Goal: Task Accomplishment & Management: Use online tool/utility

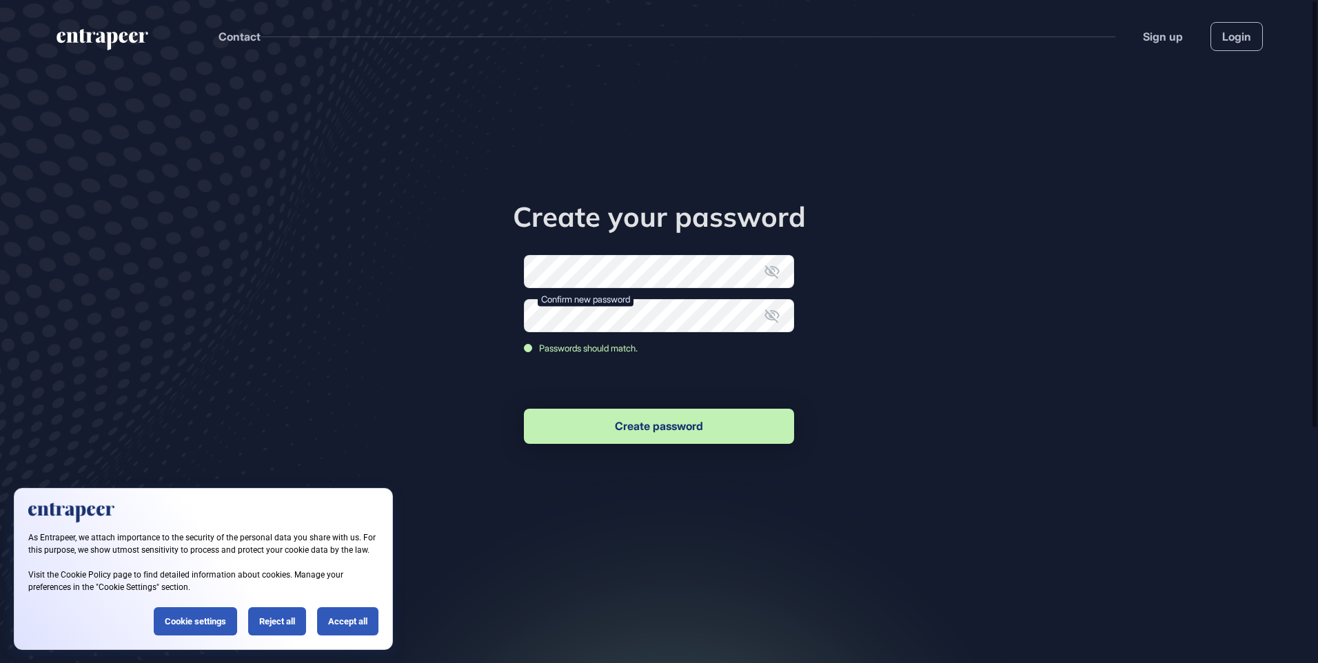
click at [655, 416] on button "Create password" at bounding box center [659, 426] width 270 height 35
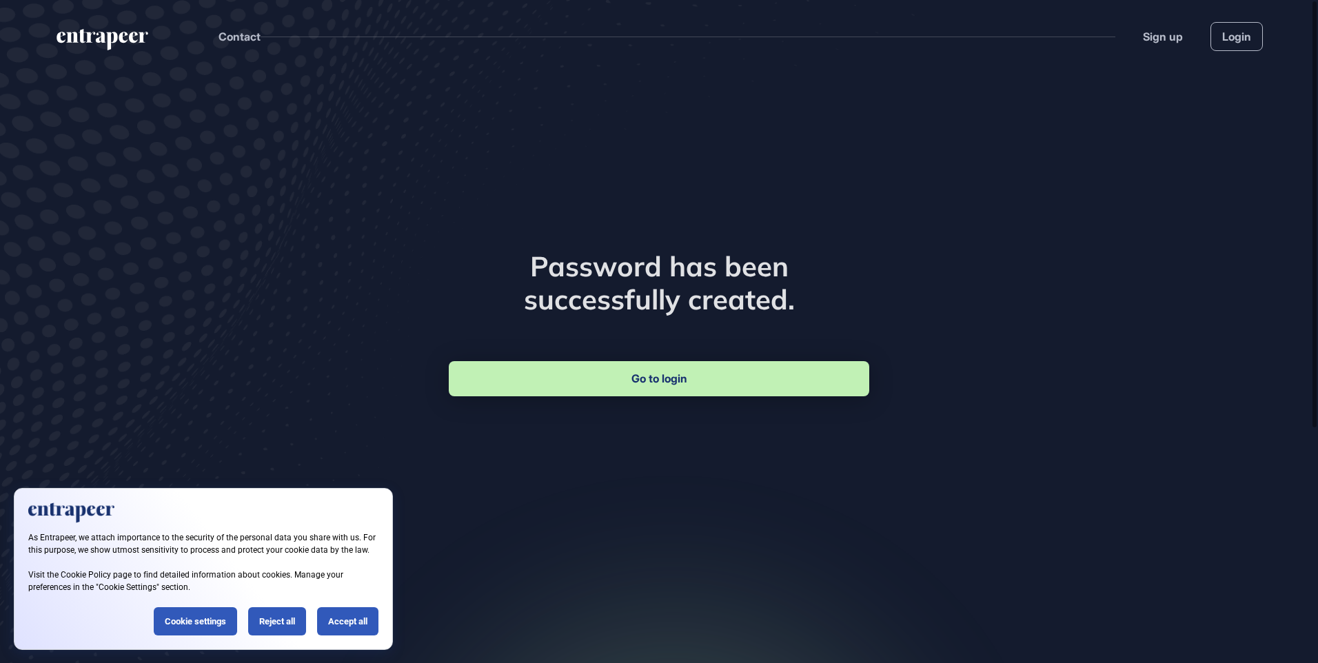
click at [709, 374] on link "Go to login" at bounding box center [659, 378] width 421 height 35
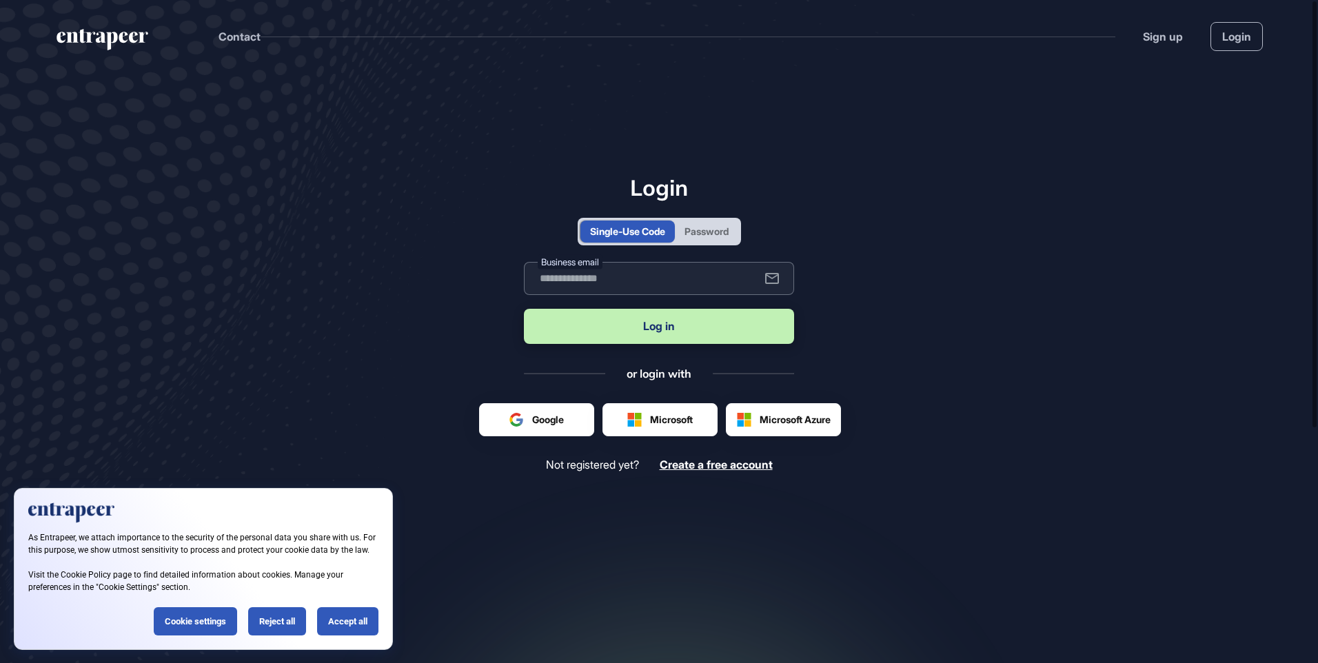
click at [634, 276] on input "text" at bounding box center [659, 278] width 270 height 33
type input "**********"
click at [578, 323] on button "Log in" at bounding box center [659, 326] width 270 height 35
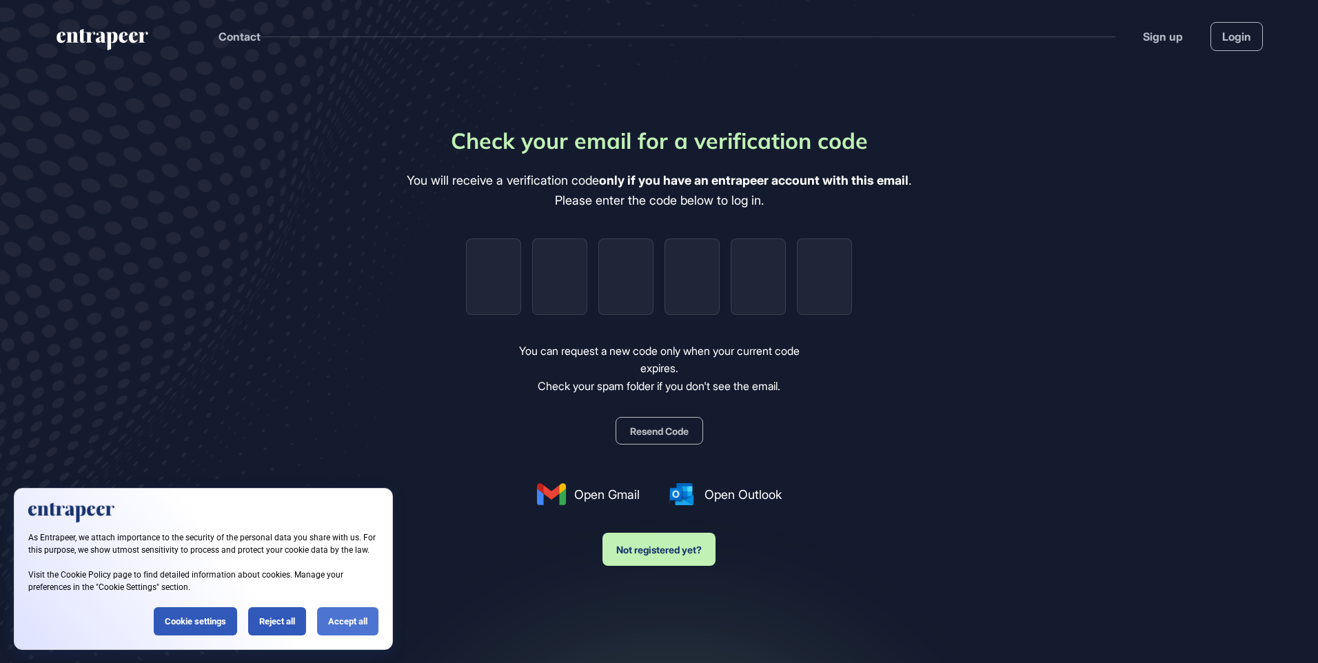
click at [347, 612] on div "Accept all" at bounding box center [347, 621] width 61 height 28
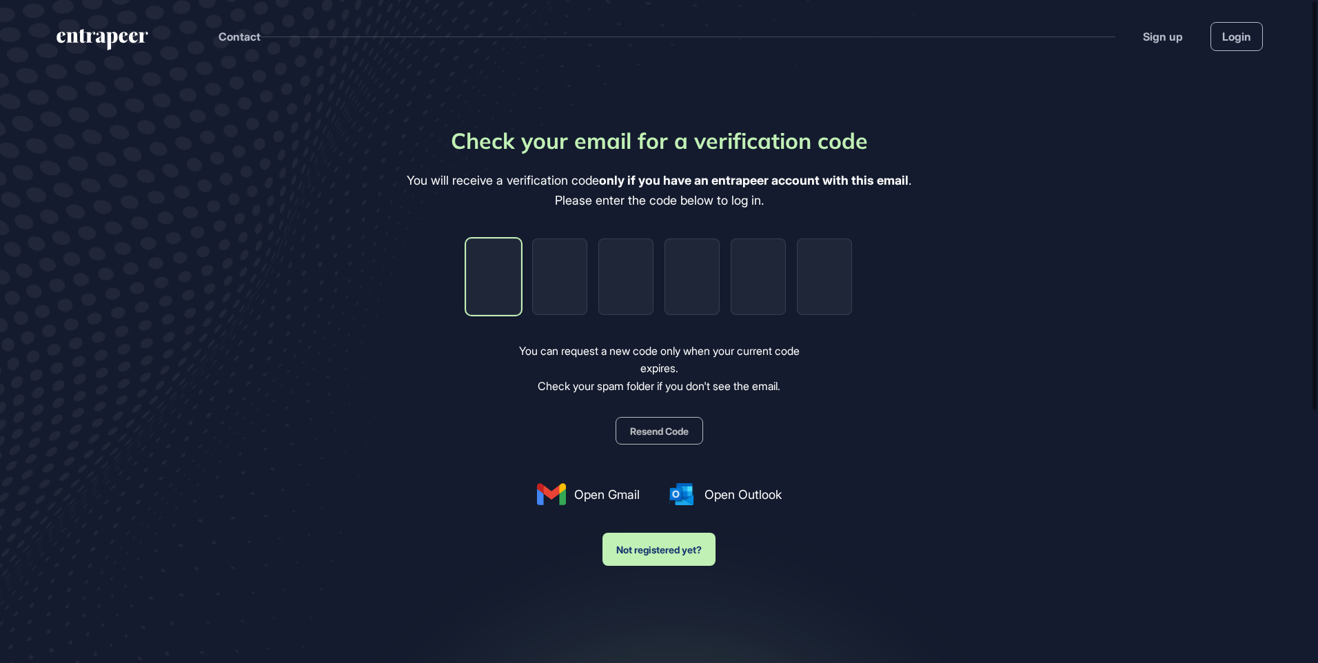
click at [492, 283] on input "tel" at bounding box center [493, 277] width 55 height 77
type input "*"
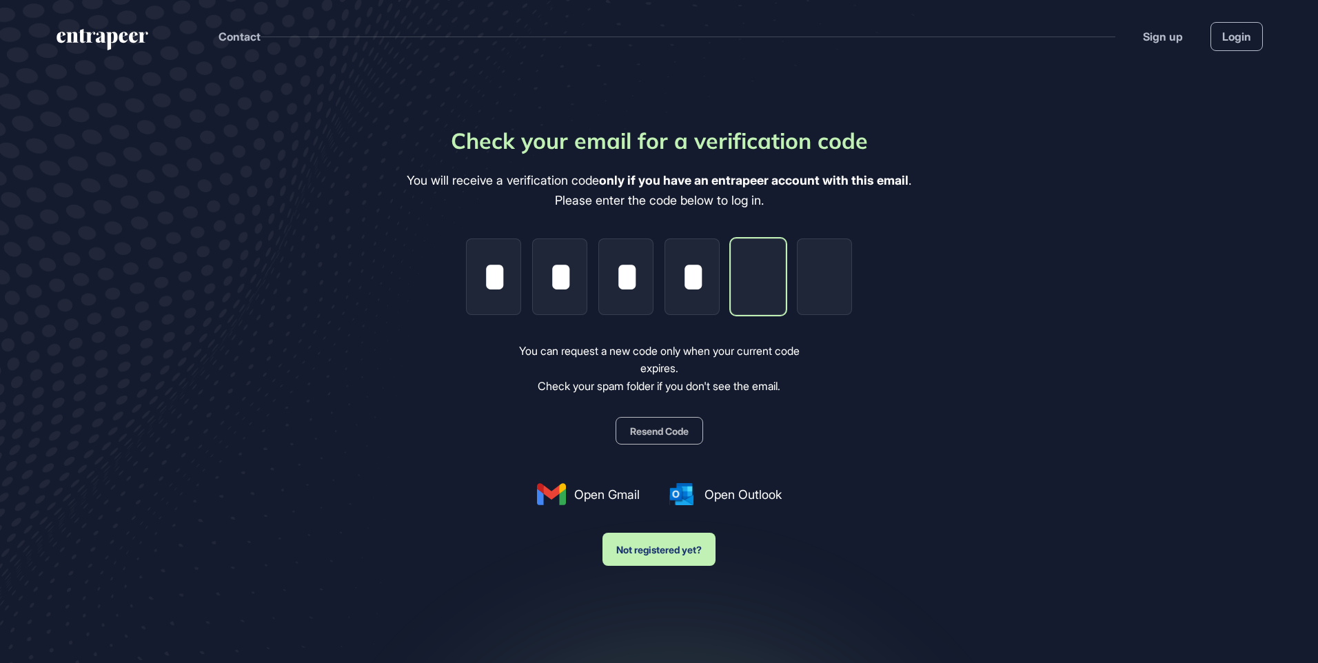
type input "*"
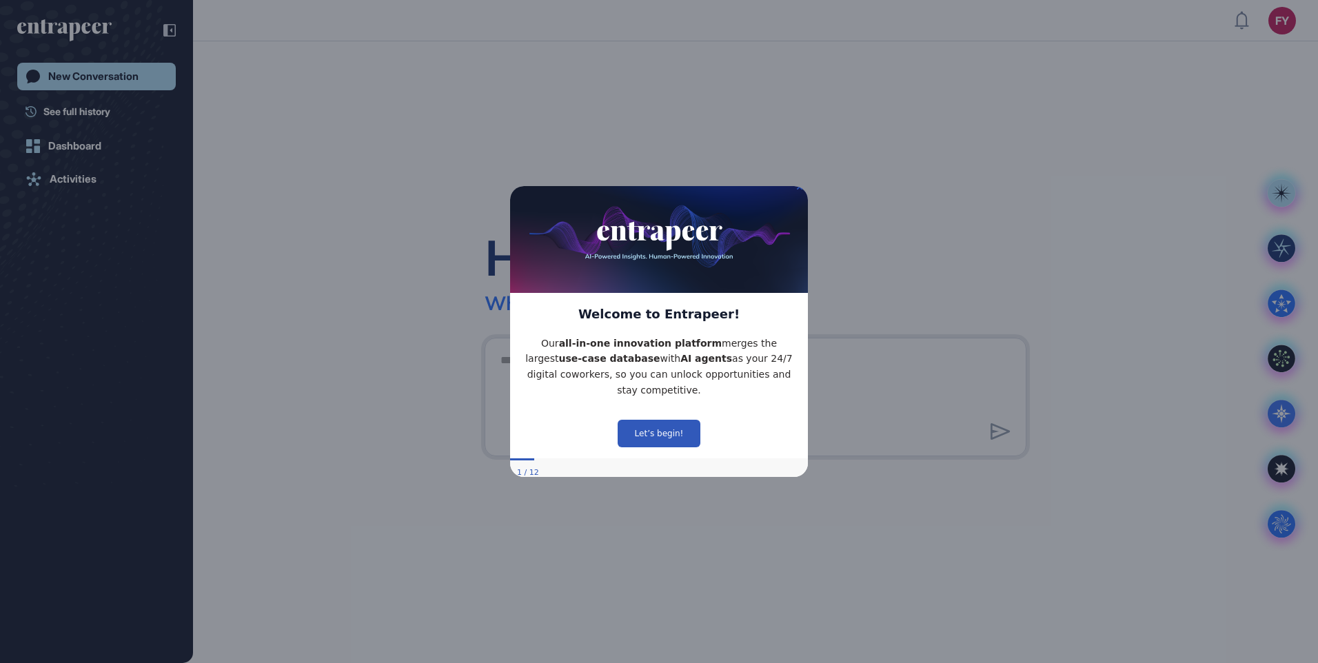
click at [741, 360] on p "Our all-in-one innovation platform merges the largest use-case database with AI…" at bounding box center [659, 366] width 276 height 63
click at [643, 421] on button "Let’s begin!" at bounding box center [659, 433] width 83 height 28
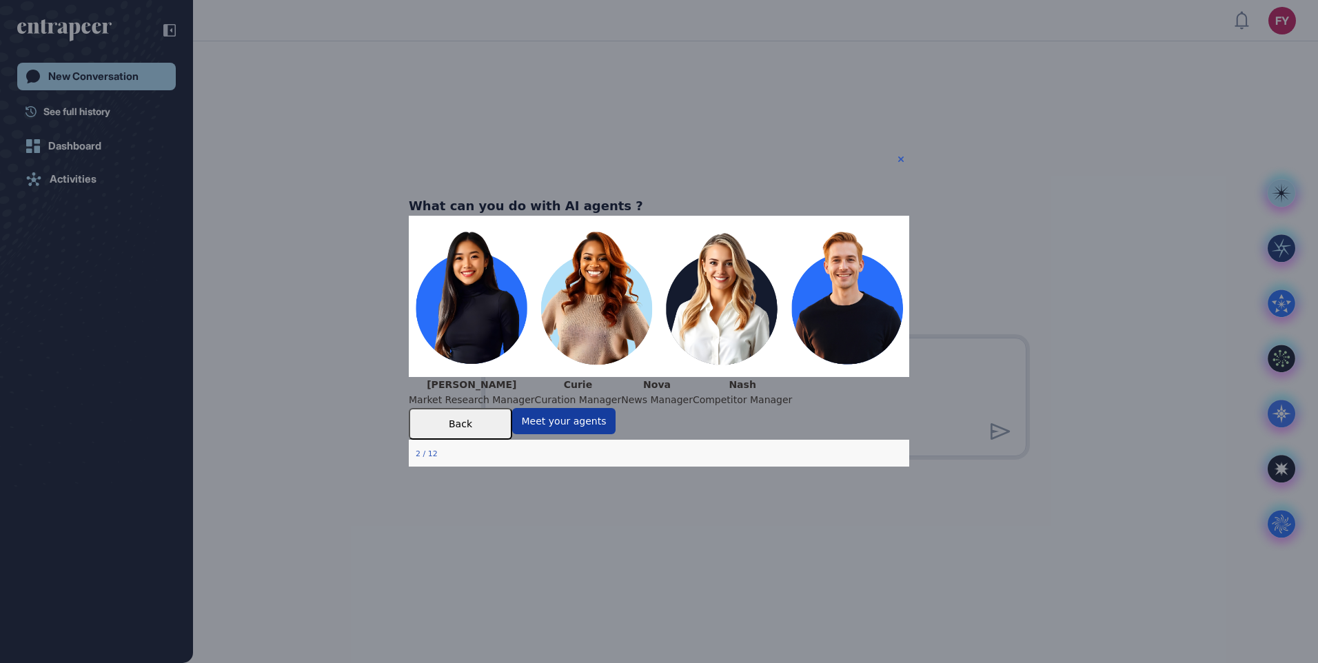
click at [616, 434] on button "Meet your agents" at bounding box center [563, 421] width 103 height 26
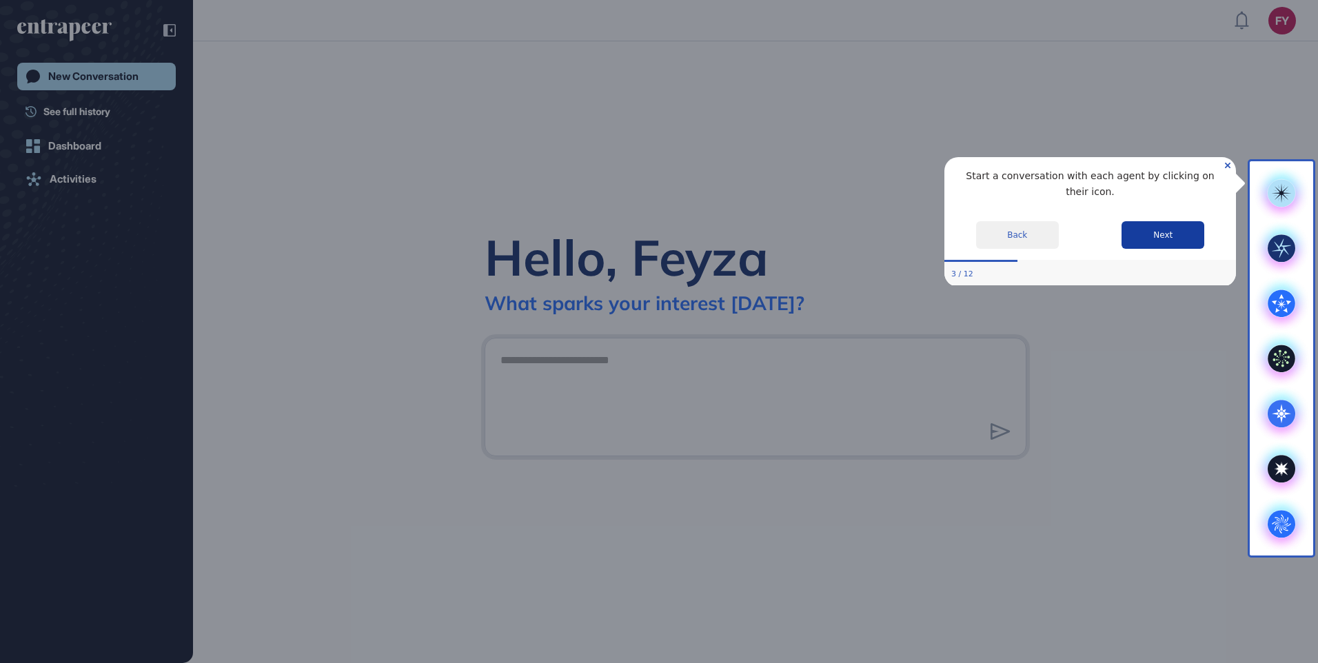
click at [1162, 221] on button "Next" at bounding box center [1163, 235] width 83 height 28
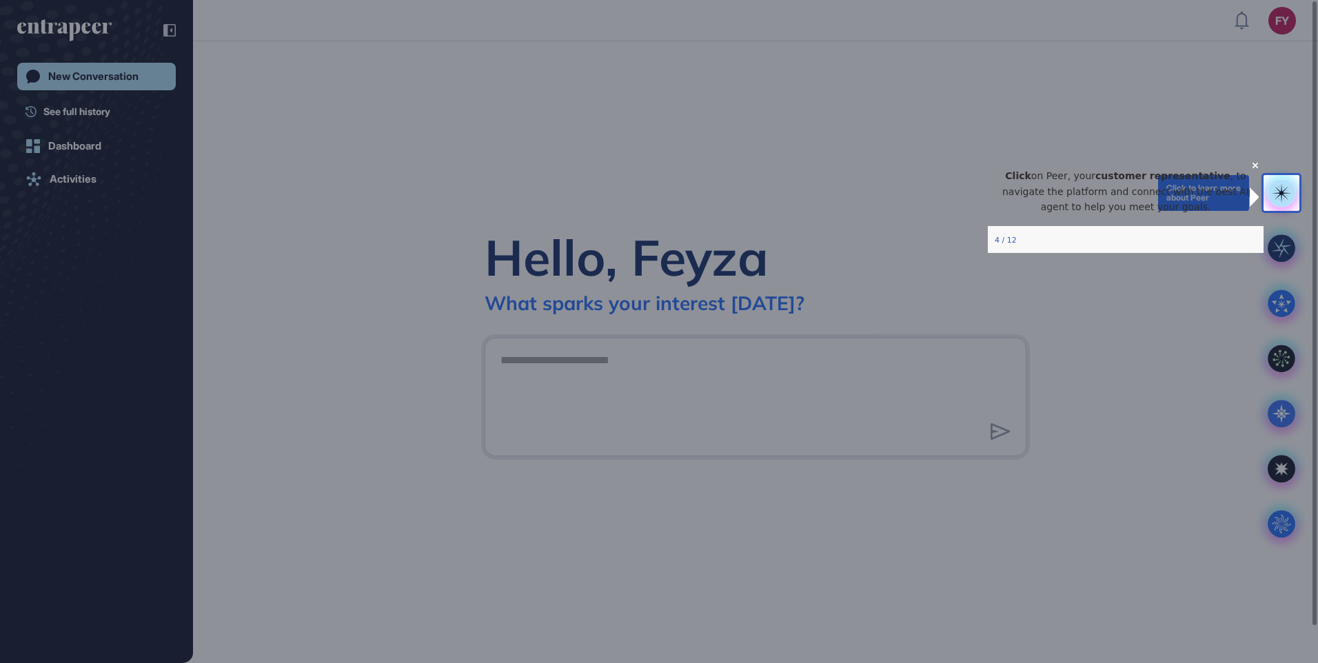
click at [1273, 191] on rect at bounding box center [1282, 193] width 28 height 28
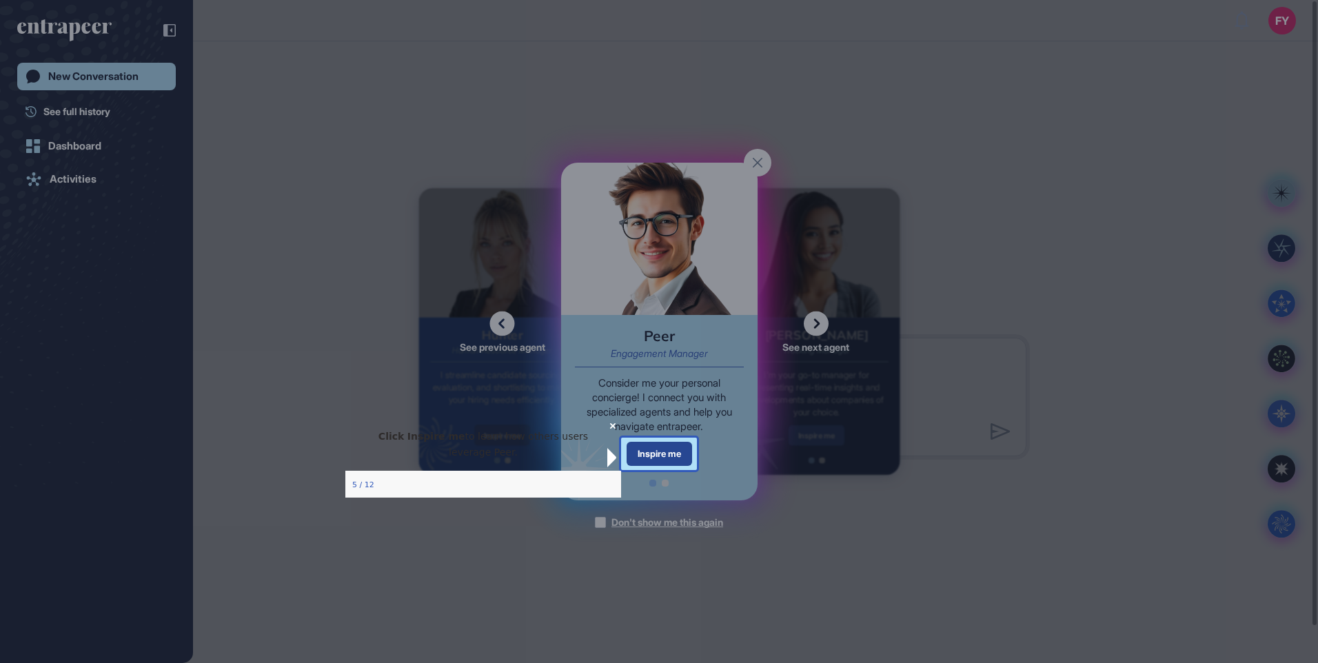
click at [677, 445] on div "Inspire me" at bounding box center [659, 454] width 65 height 24
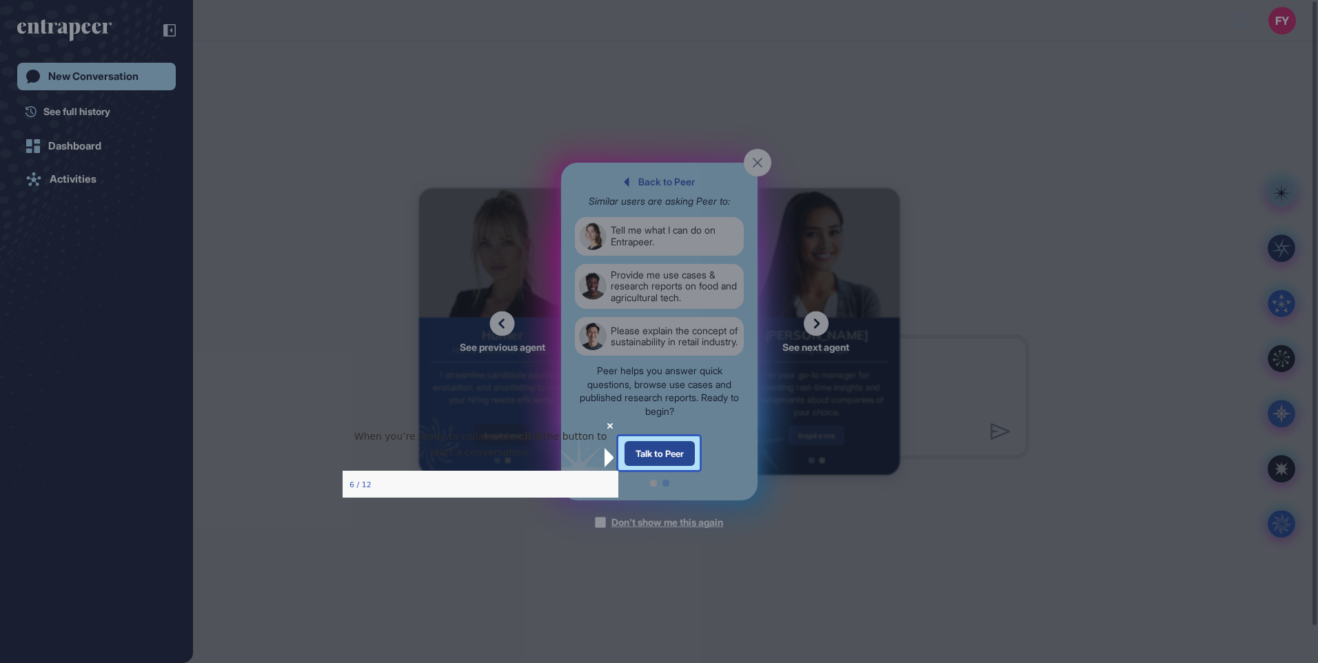
click at [677, 449] on div "Talk to Peer" at bounding box center [659, 453] width 70 height 25
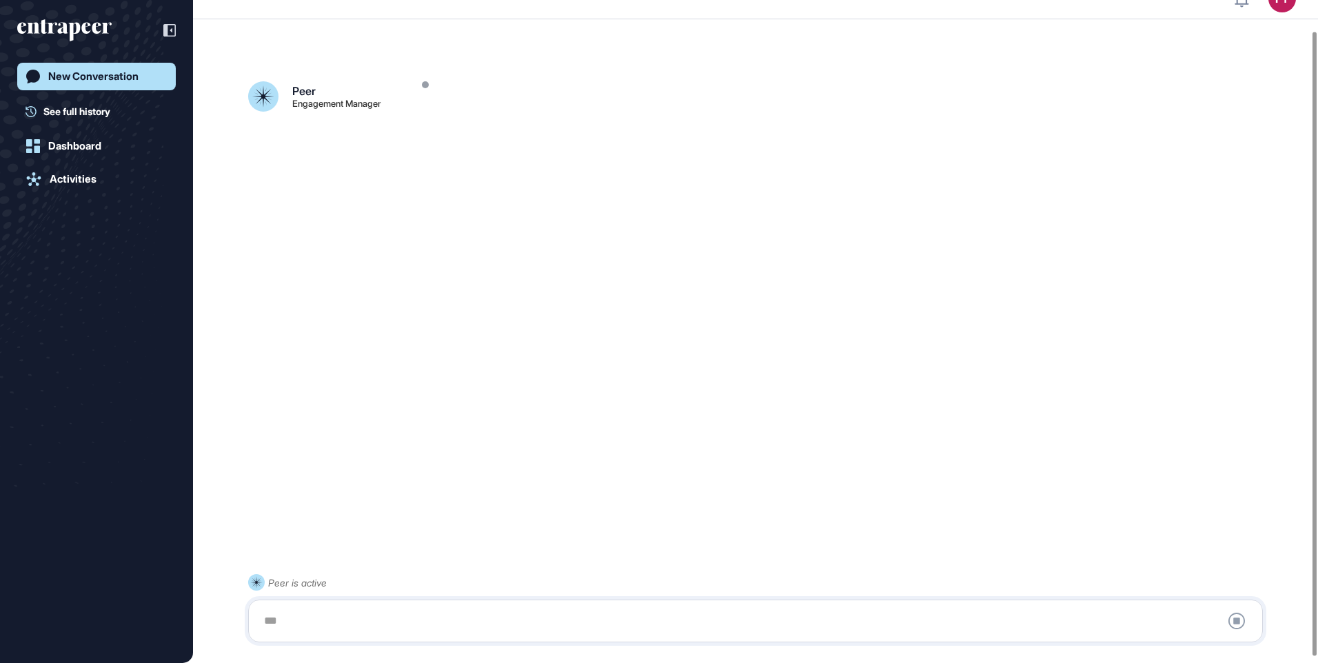
scroll to position [39, 0]
click at [532, 599] on div "Peer is active Stop Query" at bounding box center [755, 608] width 1015 height 68
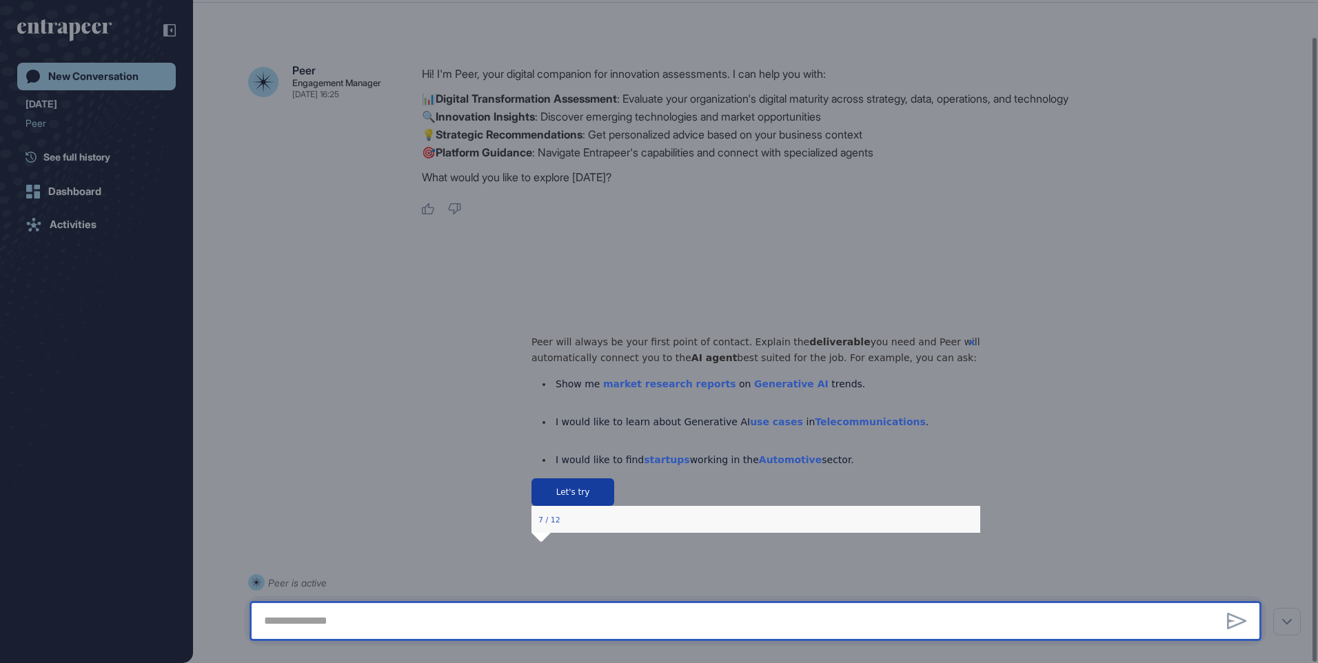
click at [614, 505] on button "Let's try" at bounding box center [572, 492] width 83 height 28
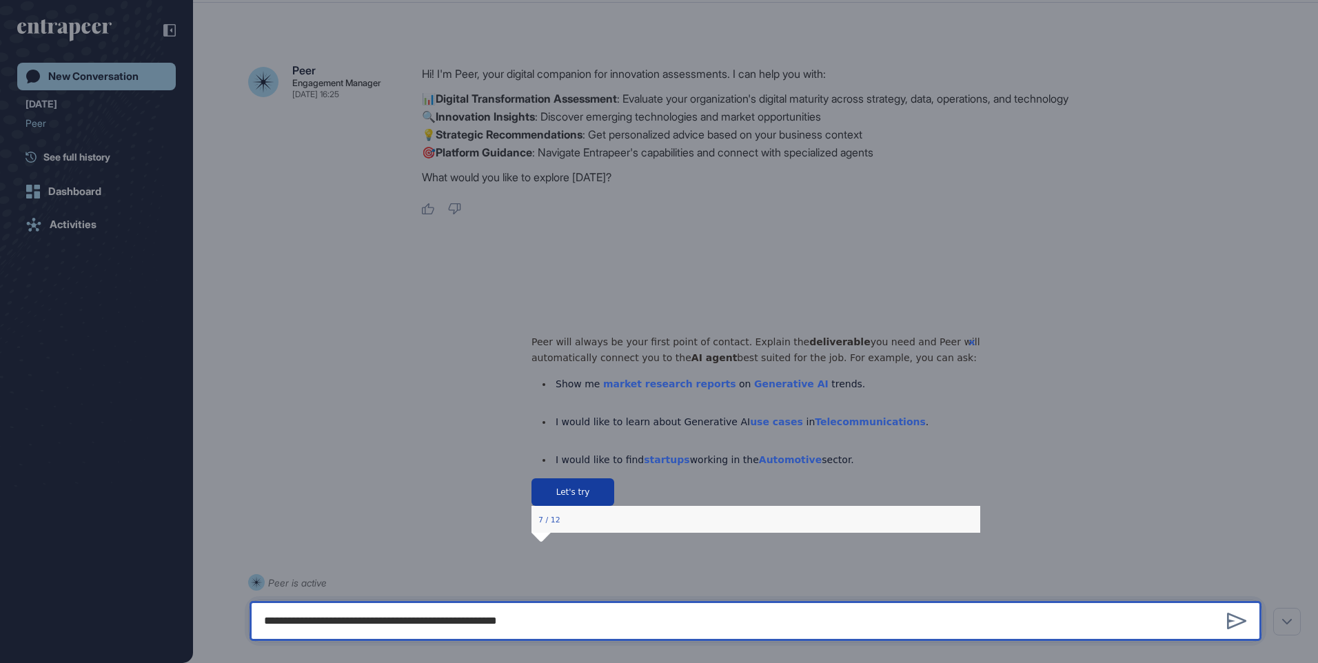
drag, startPoint x: 917, startPoint y: 529, endPoint x: 891, endPoint y: 538, distance: 27.7
click at [614, 505] on button "Let's try" at bounding box center [572, 492] width 83 height 28
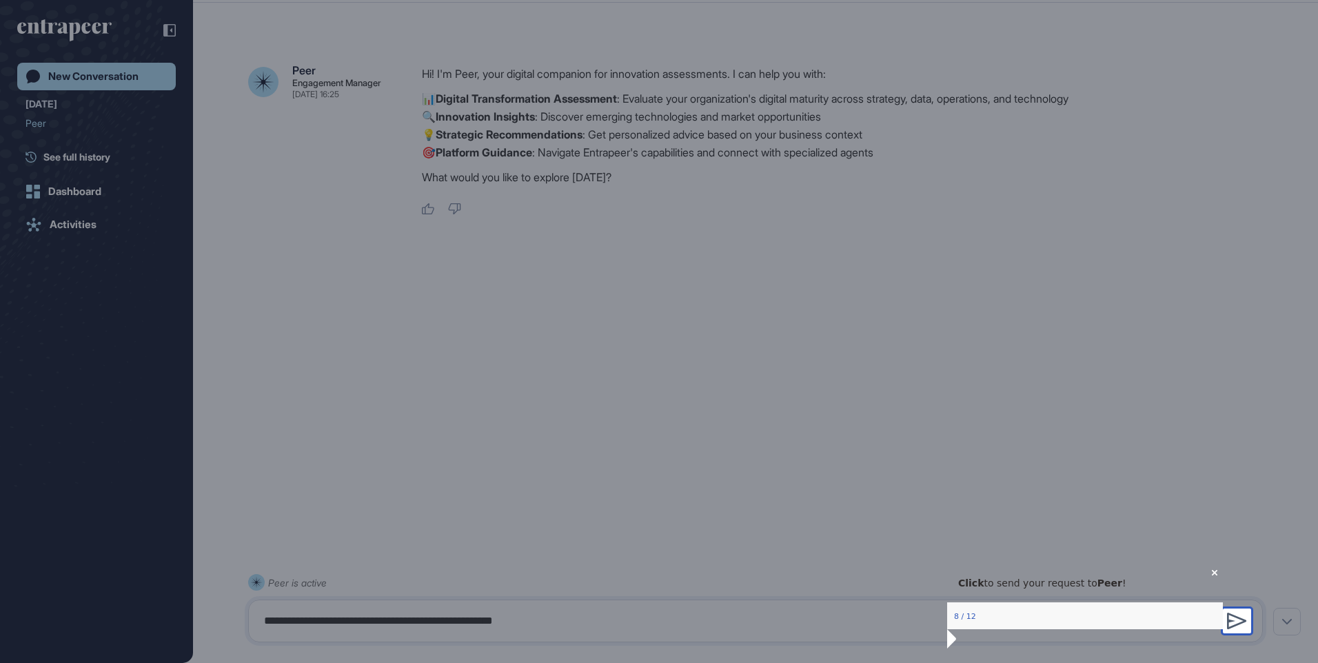
type textarea "**********"
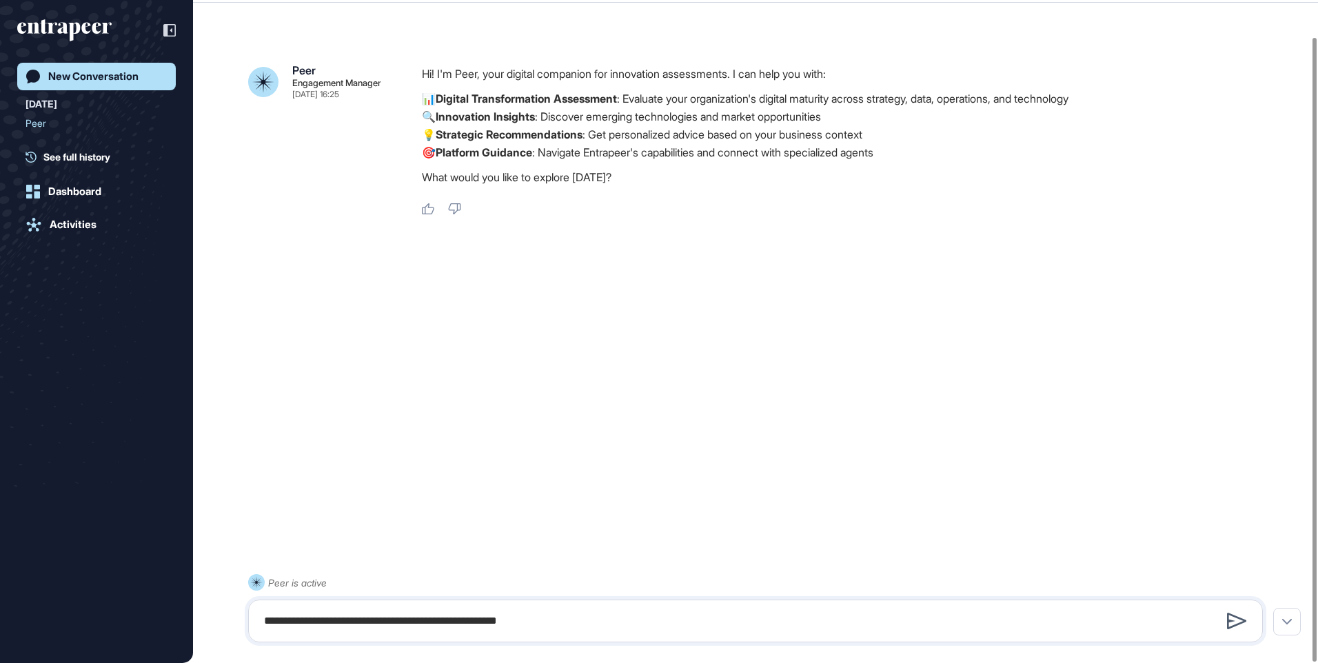
click at [1235, 621] on icon at bounding box center [1237, 621] width 20 height 17
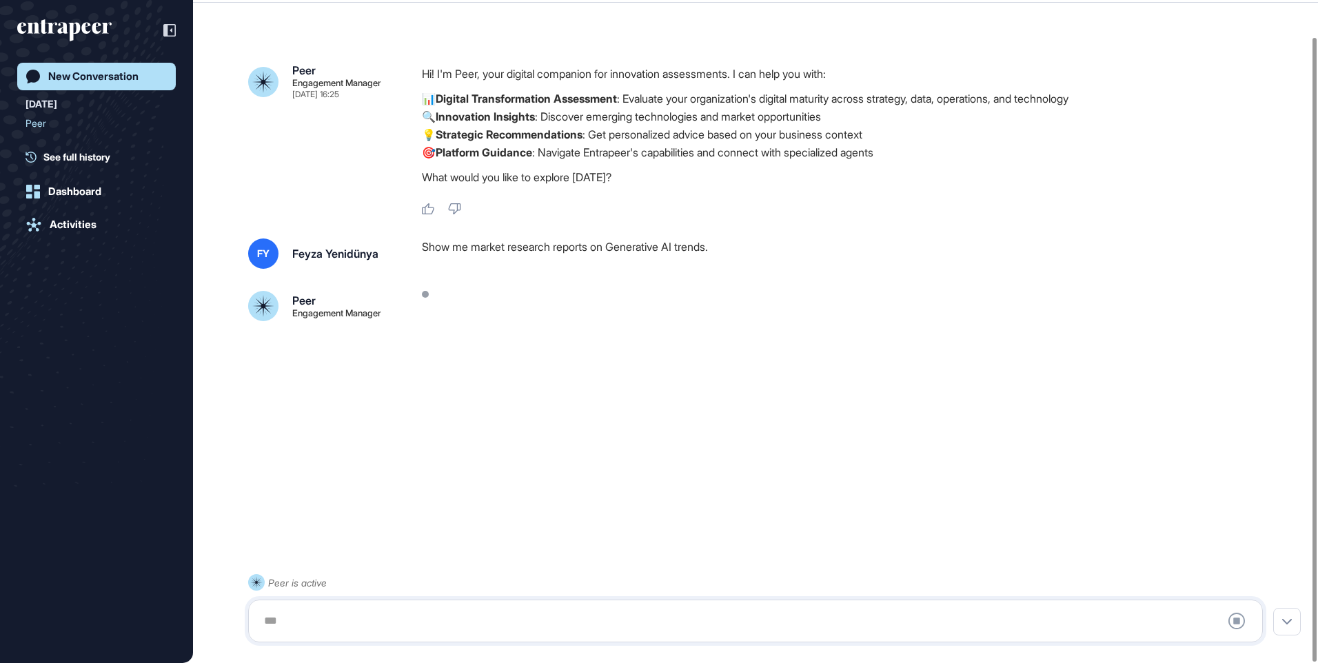
click at [1086, 615] on div at bounding box center [756, 621] width 1000 height 28
click at [1074, 615] on div at bounding box center [756, 621] width 1000 height 28
click at [427, 599] on div "Peer is active Stop Query" at bounding box center [755, 608] width 1015 height 68
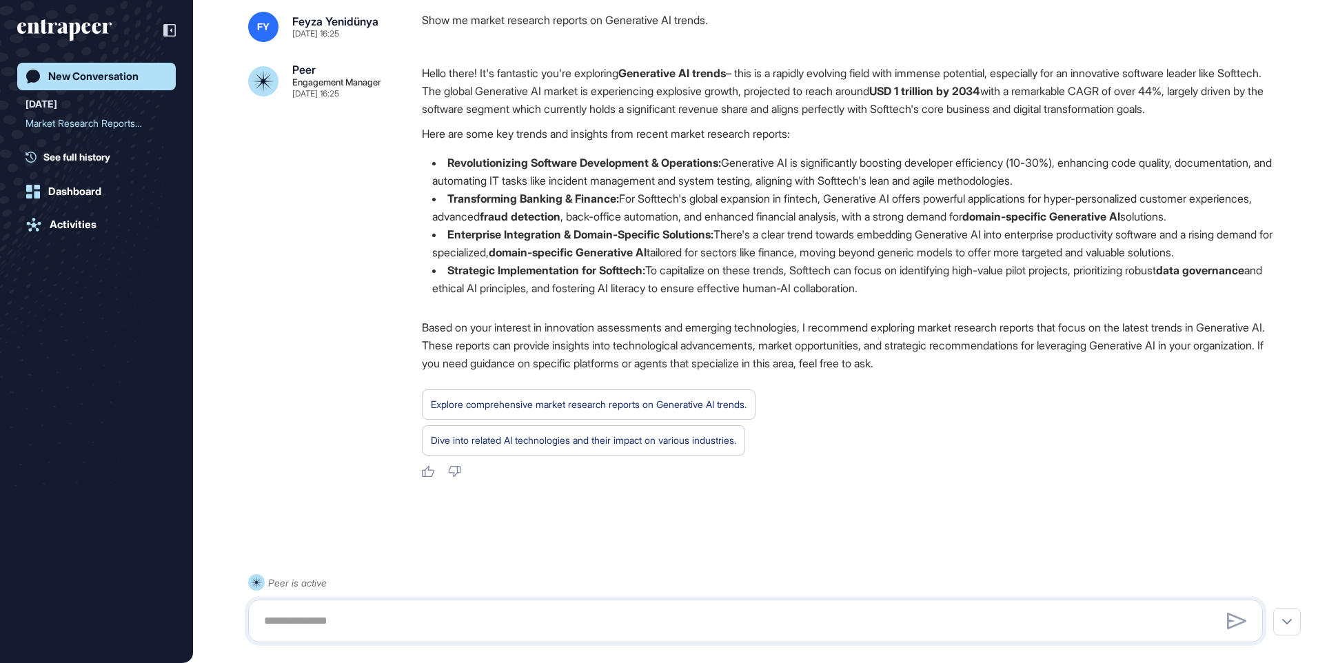
scroll to position [294, 0]
